Goal: Information Seeking & Learning: Learn about a topic

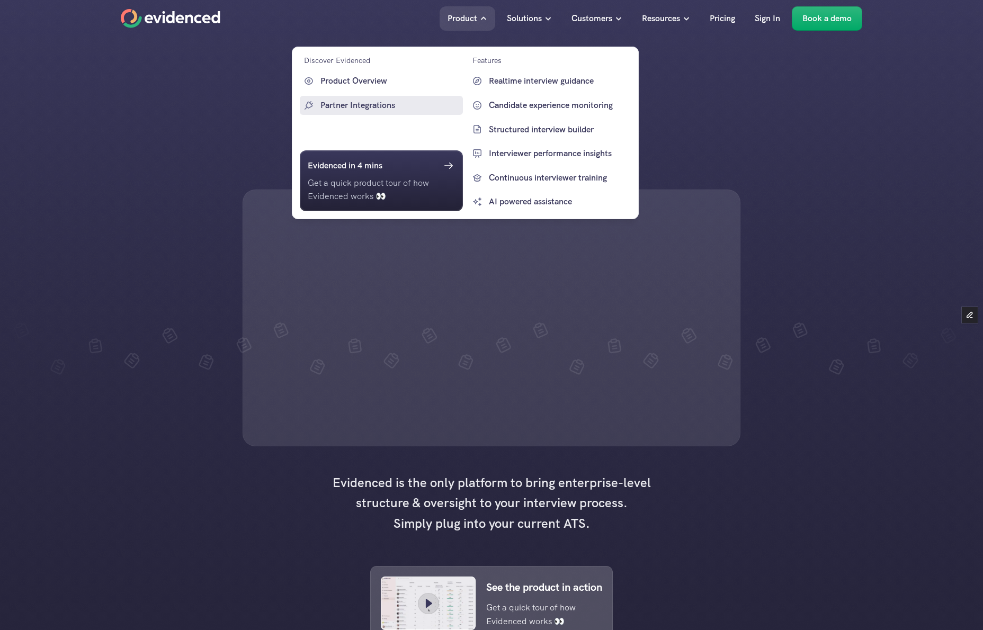
click at [357, 105] on p "Partner Integrations" at bounding box center [390, 105] width 140 height 14
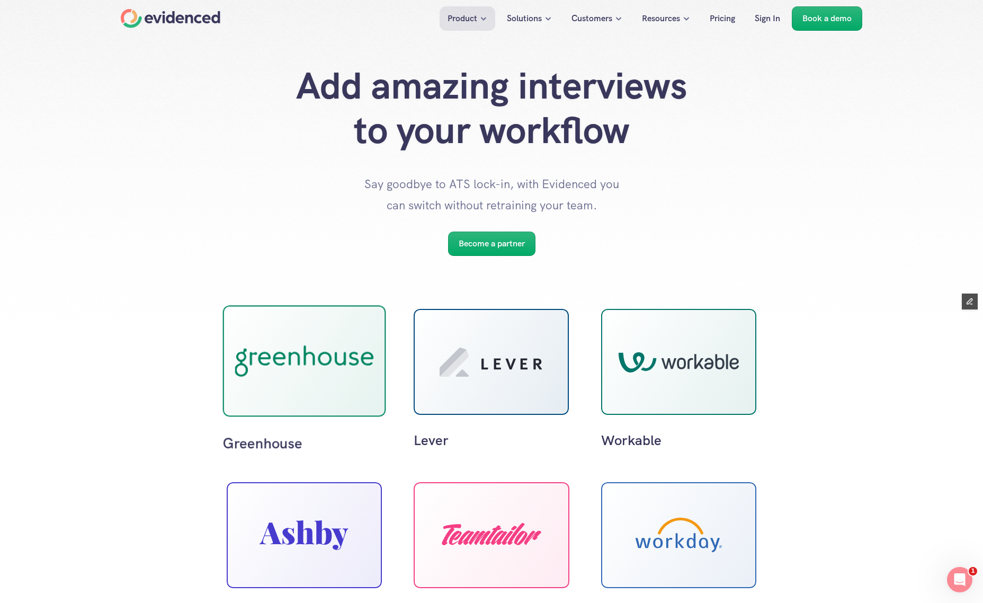
click at [311, 359] on use at bounding box center [304, 361] width 139 height 32
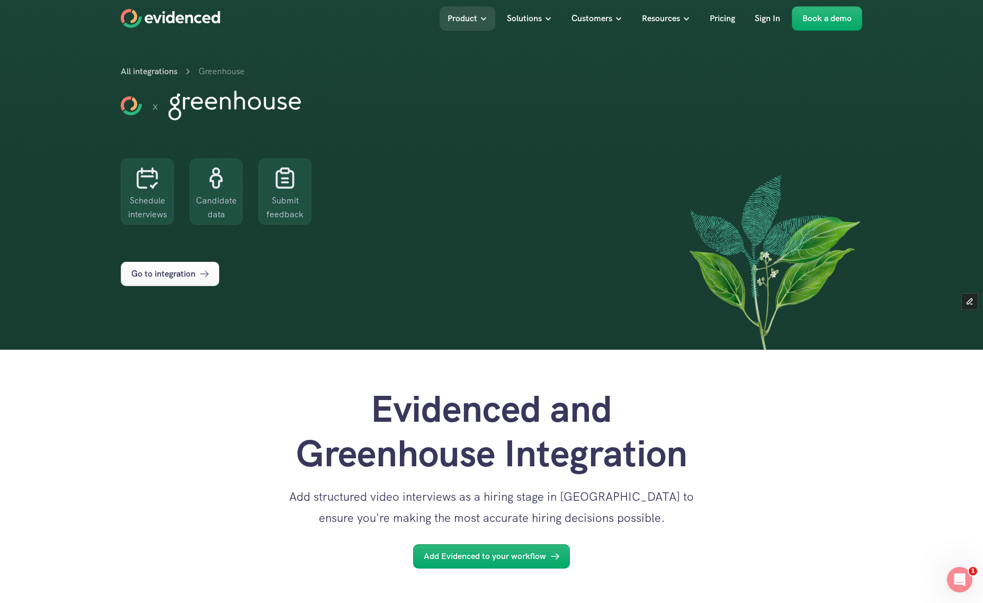
click at [794, 450] on div "Evidenced and [PERSON_NAME] Integration Add structured video interviews as a hi…" at bounding box center [491, 458] width 983 height 219
